Goal: Task Accomplishment & Management: Manage account settings

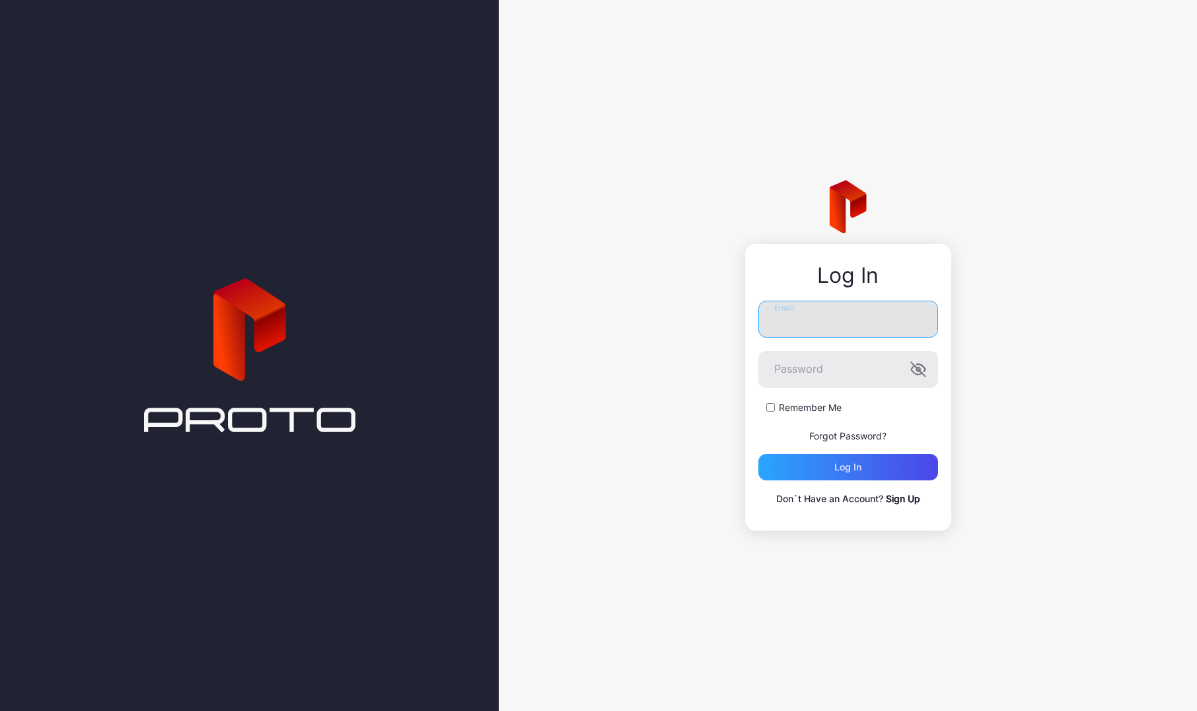
click at [807, 324] on input "Email" at bounding box center [848, 319] width 180 height 37
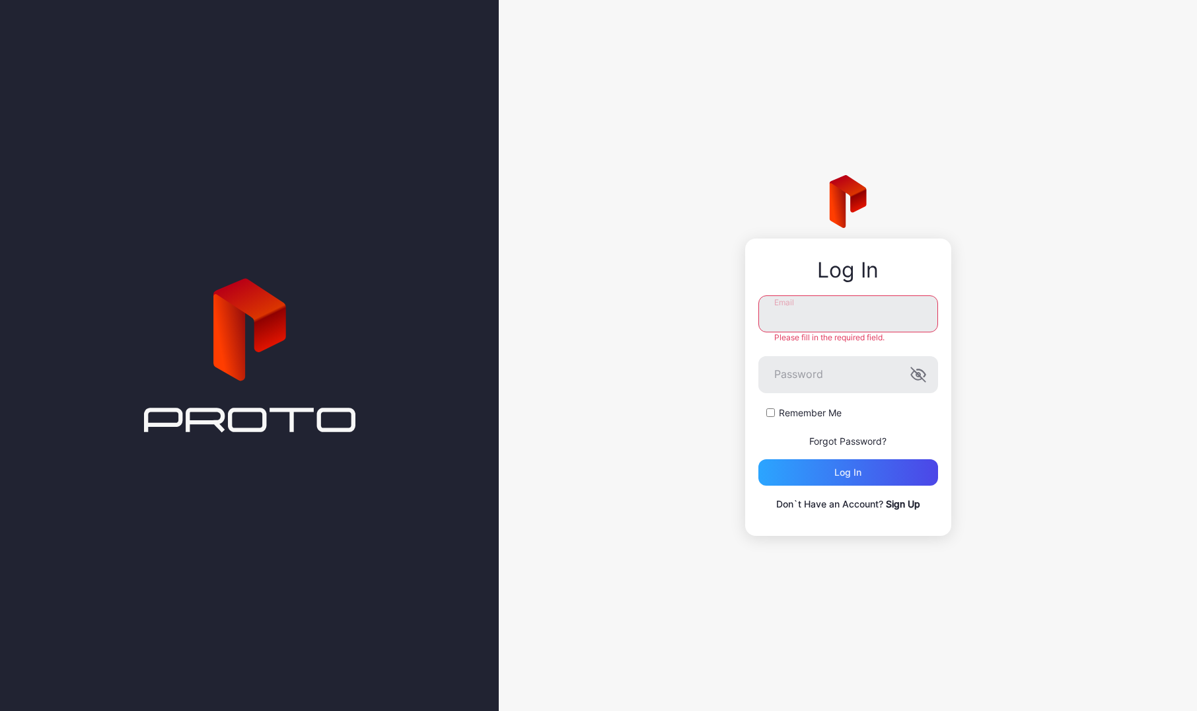
type input "**********"
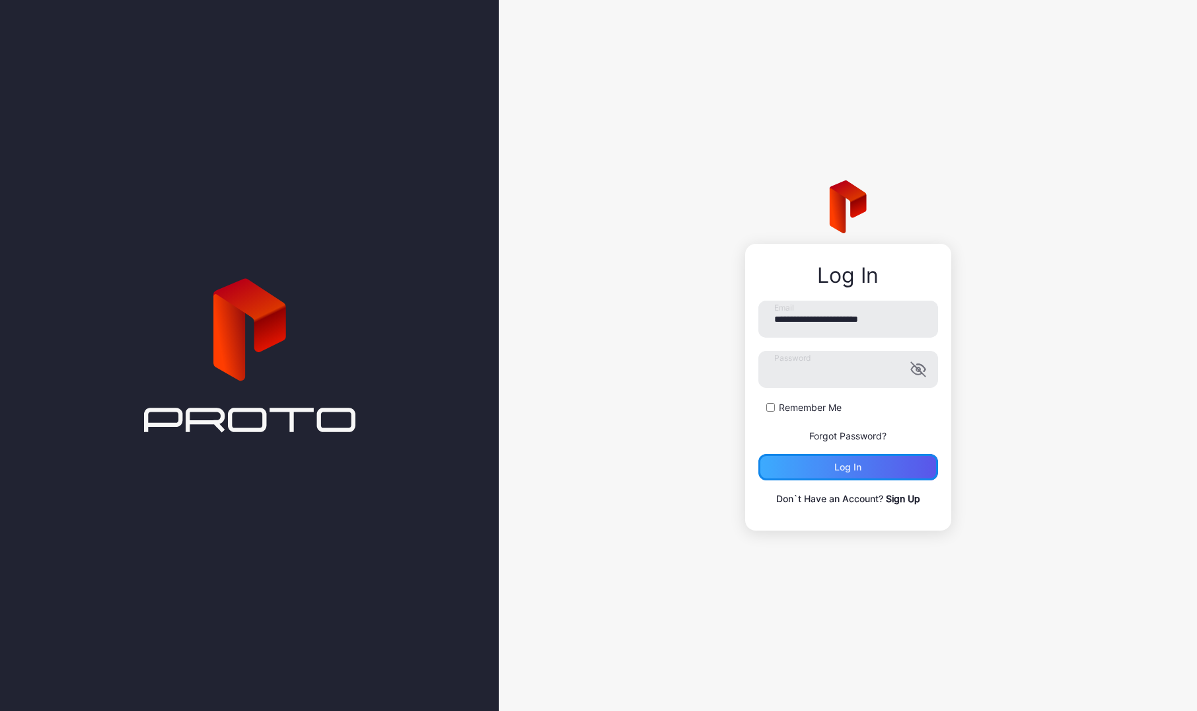
click at [857, 469] on div "Log in" at bounding box center [847, 467] width 27 height 11
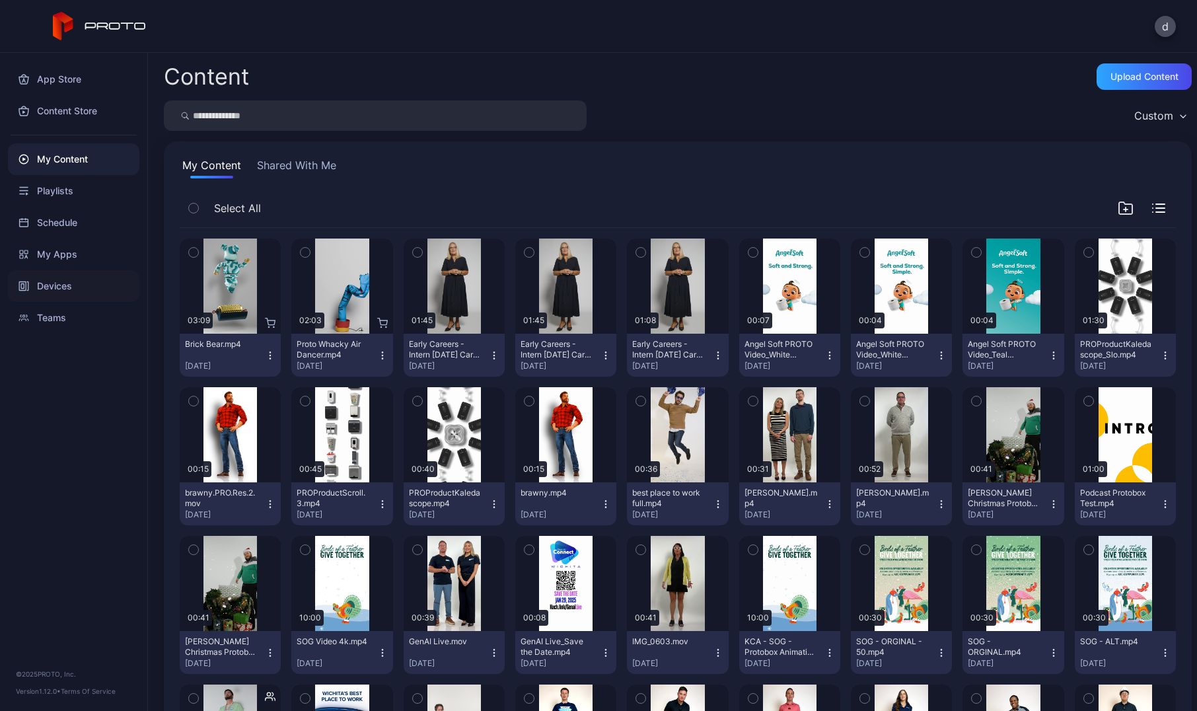
click at [86, 284] on div "Devices" at bounding box center [73, 286] width 131 height 32
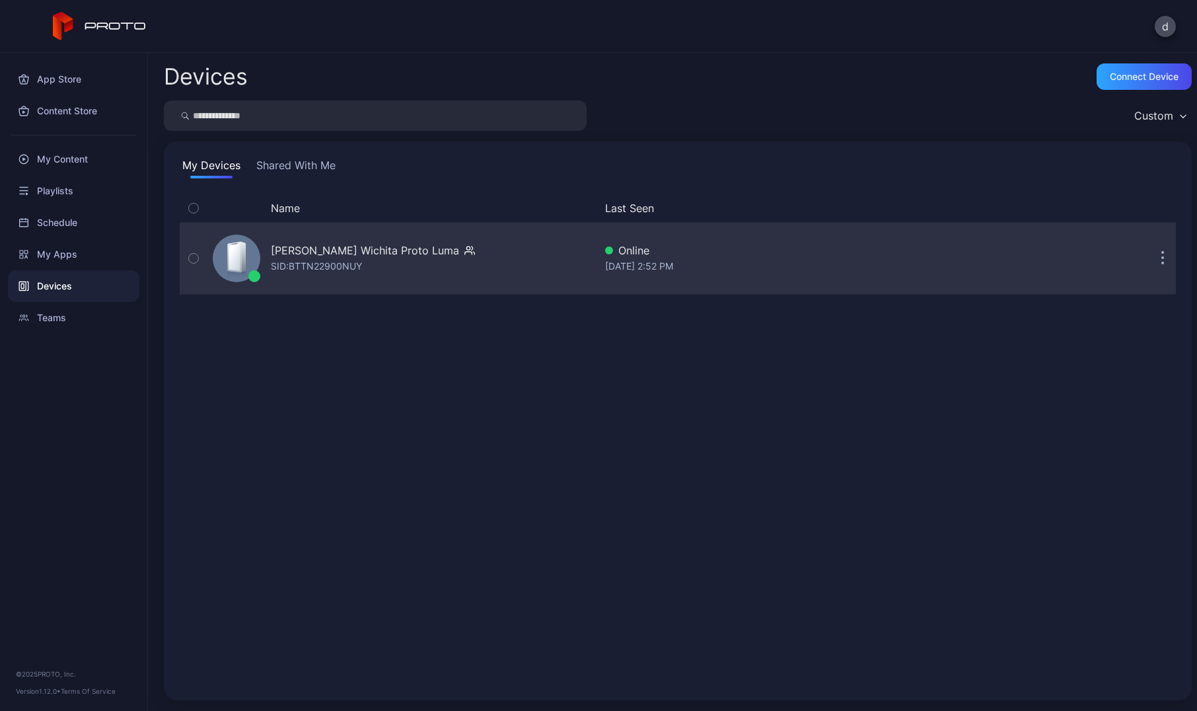
click at [406, 263] on div "[PERSON_NAME] Wichita Proto [PERSON_NAME]: BTTN22900NUY" at bounding box center [373, 258] width 204 height 32
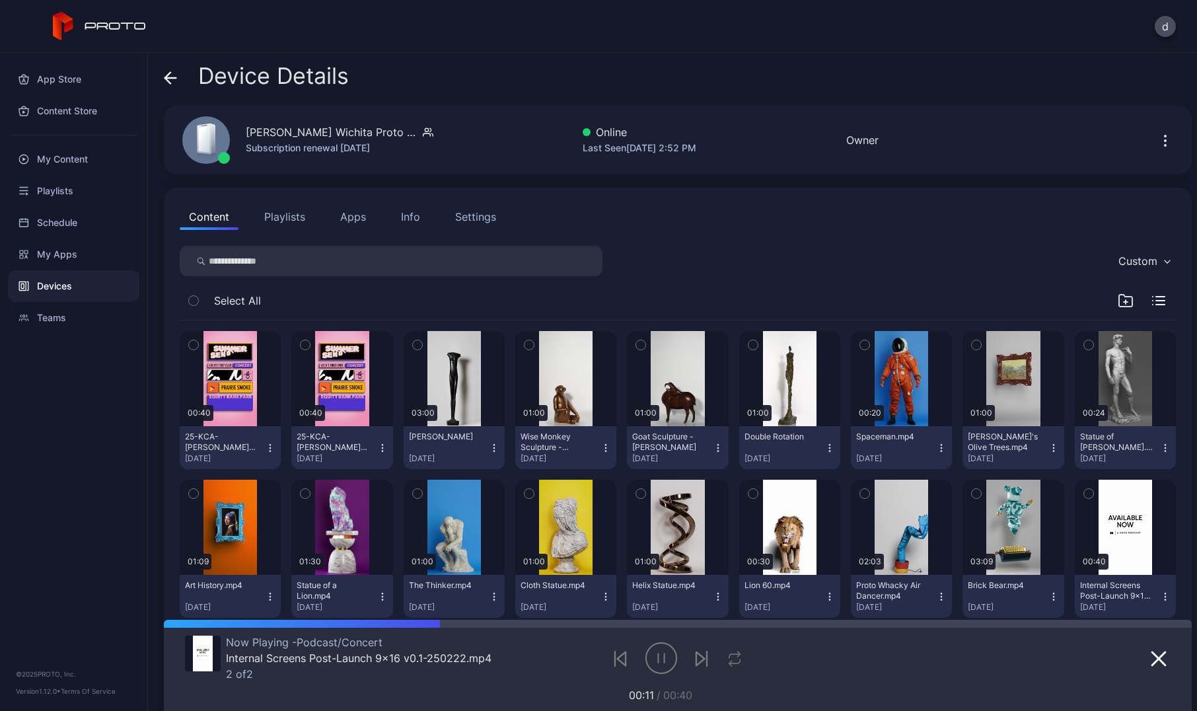
click at [480, 223] on div "Settings" at bounding box center [475, 217] width 41 height 16
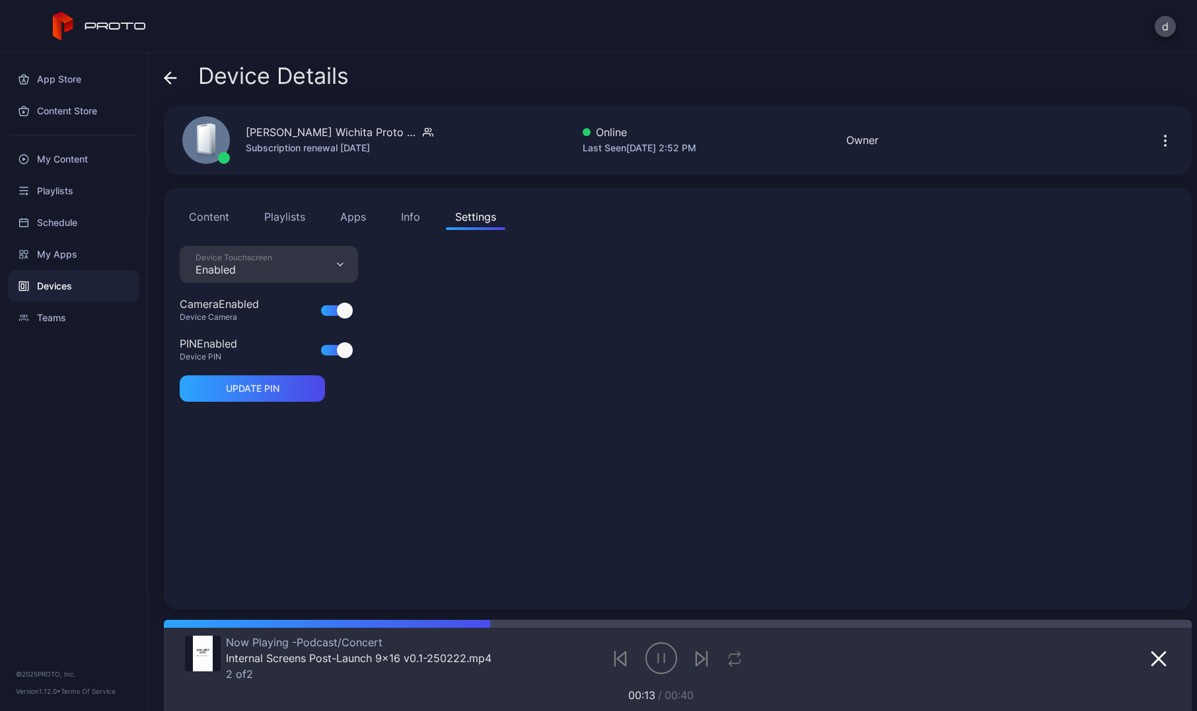
click at [1157, 141] on icon "button" at bounding box center [1165, 141] width 16 height 16
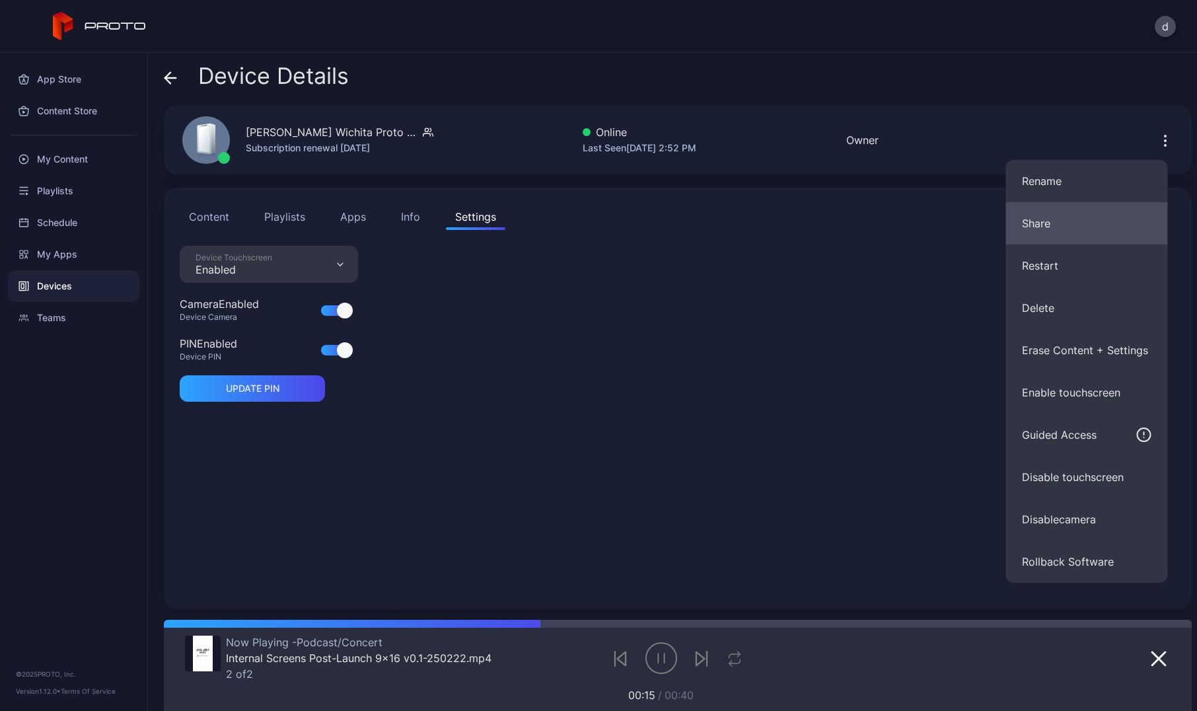
click at [1110, 225] on button "Share" at bounding box center [1087, 223] width 162 height 42
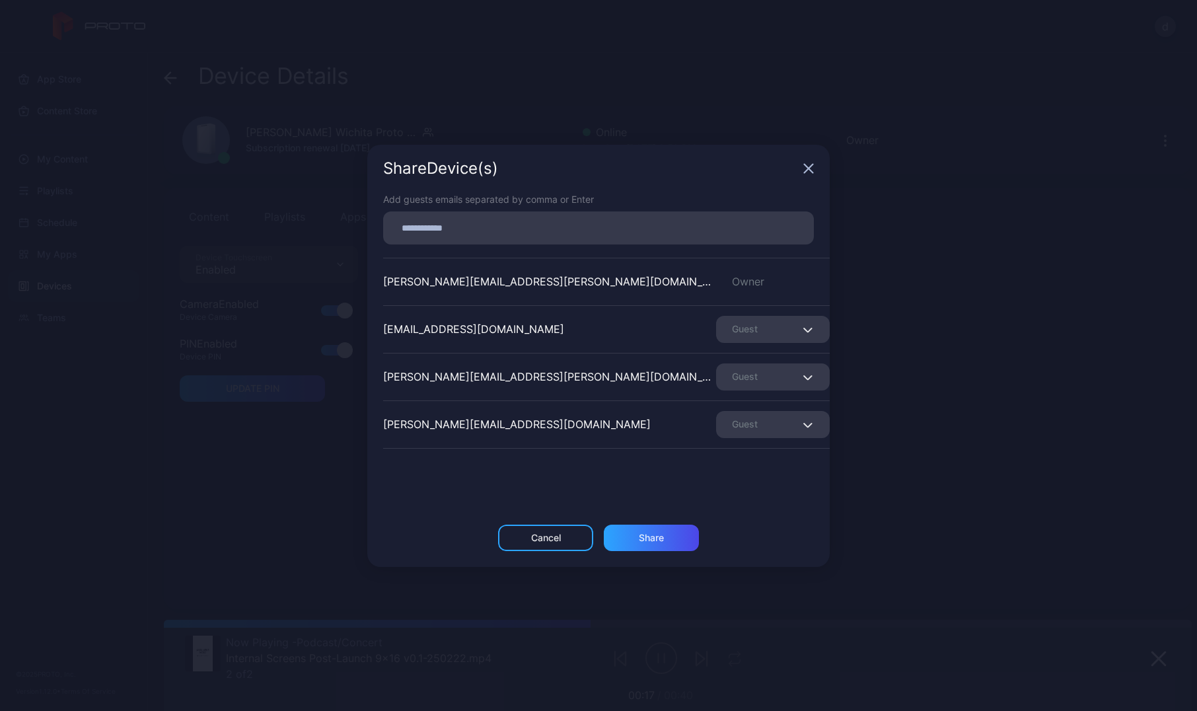
scroll to position [87, 0]
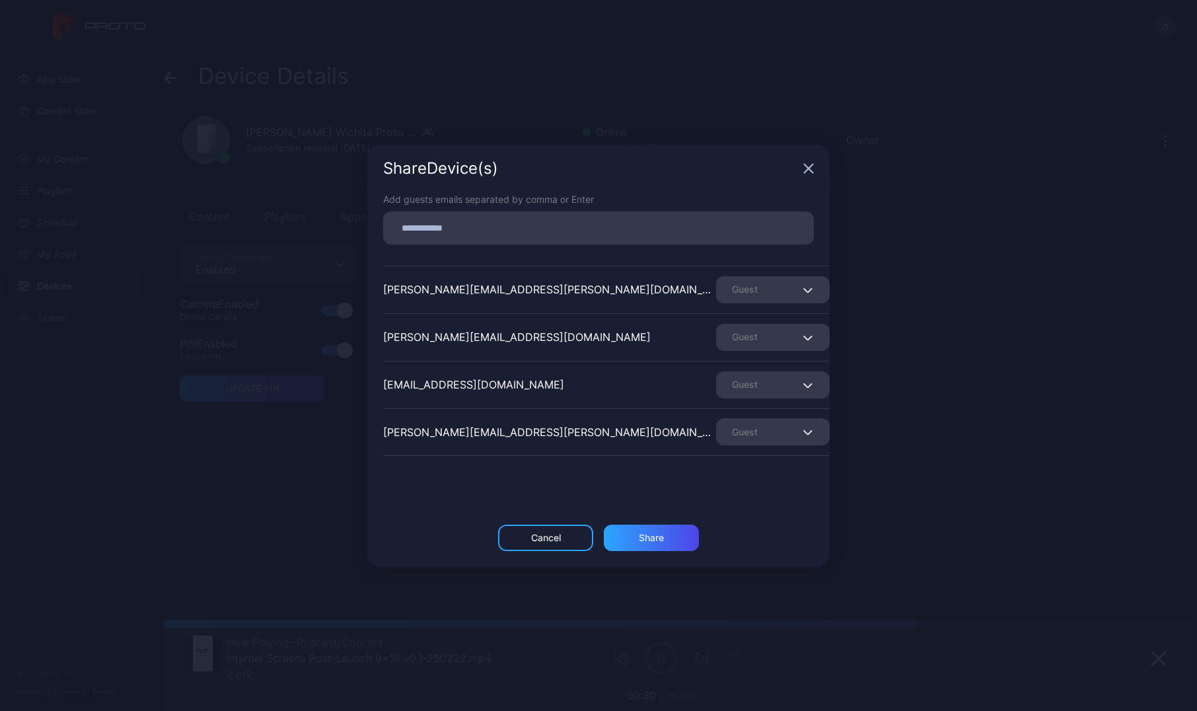
click at [809, 175] on div "Share Device (s)" at bounding box center [598, 169] width 462 height 48
click at [808, 172] on icon "button" at bounding box center [808, 168] width 11 height 11
